Goal: Find contact information: Find contact information

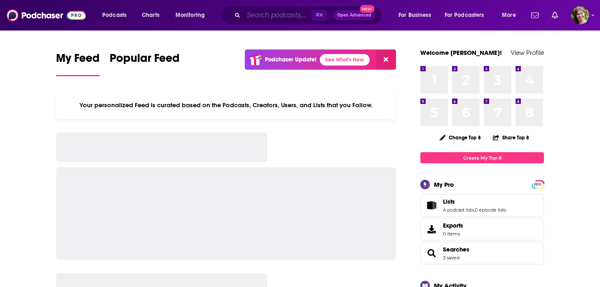
click at [257, 11] on input "Search podcasts, credits, & more..." at bounding box center [278, 15] width 68 height 13
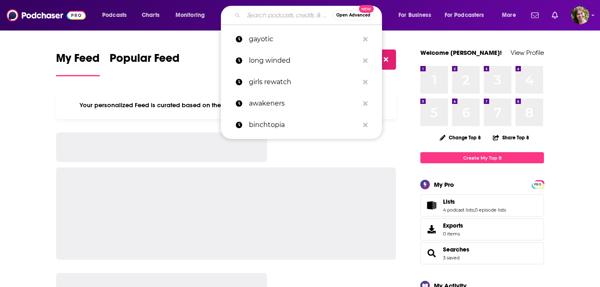
paste input "[US_STATE] Women & Leadership Podcast"
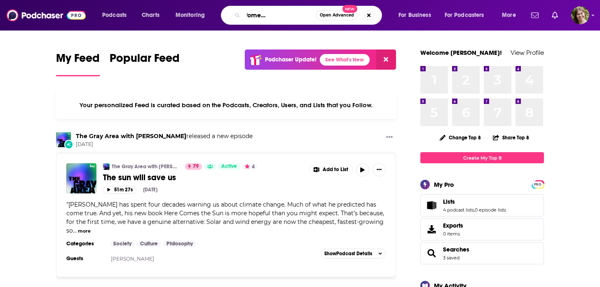
type input "[US_STATE] Women & Leadership Podcast"
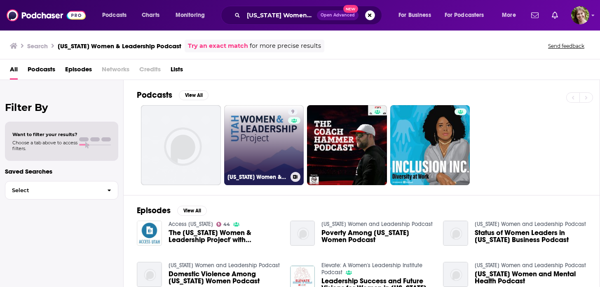
click at [249, 131] on link "9 [US_STATE] Women & Leadership Podcast" at bounding box center [264, 145] width 80 height 80
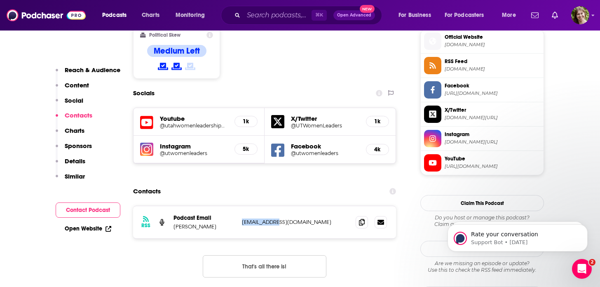
drag, startPoint x: 278, startPoint y: 181, endPoint x: 239, endPoint y: 181, distance: 38.7
click at [239, 206] on div "RSS Podcast Email [PERSON_NAME] [EMAIL_ADDRESS][DOMAIN_NAME] [EMAIL_ADDRESS][DO…" at bounding box center [264, 222] width 263 height 32
copy p "[EMAIL_ADDRESS][DOMAIN_NAME]"
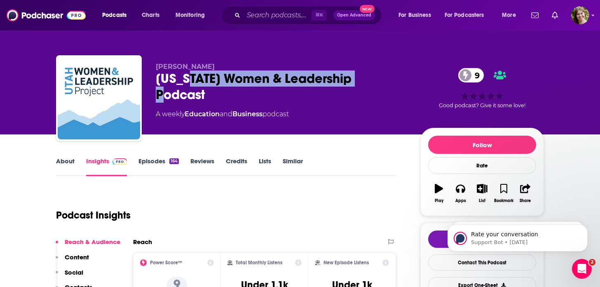
drag, startPoint x: 370, startPoint y: 76, endPoint x: 187, endPoint y: 71, distance: 183.0
click at [187, 71] on div "[US_STATE] Women & Leadership Podcast 9" at bounding box center [281, 86] width 251 height 32
copy h2 "Women & Leadership Podcast"
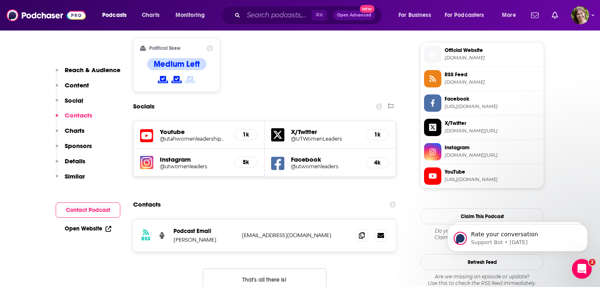
scroll to position [676, 0]
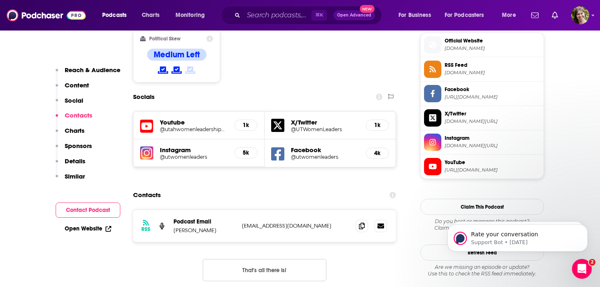
click at [269, 222] on p "[EMAIL_ADDRESS][DOMAIN_NAME]" at bounding box center [295, 225] width 107 height 7
click at [268, 222] on p "[EMAIL_ADDRESS][DOMAIN_NAME]" at bounding box center [295, 225] width 107 height 7
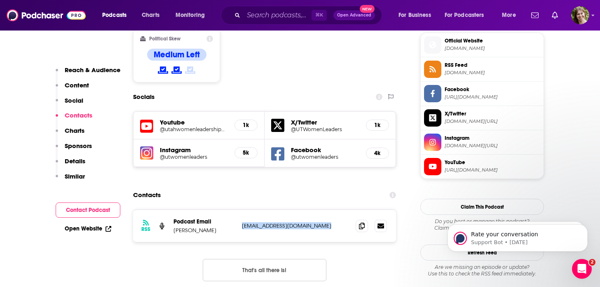
copy div "[EMAIL_ADDRESS][DOMAIN_NAME] [EMAIL_ADDRESS][DOMAIN_NAME]"
